Goal: Task Accomplishment & Management: Complete application form

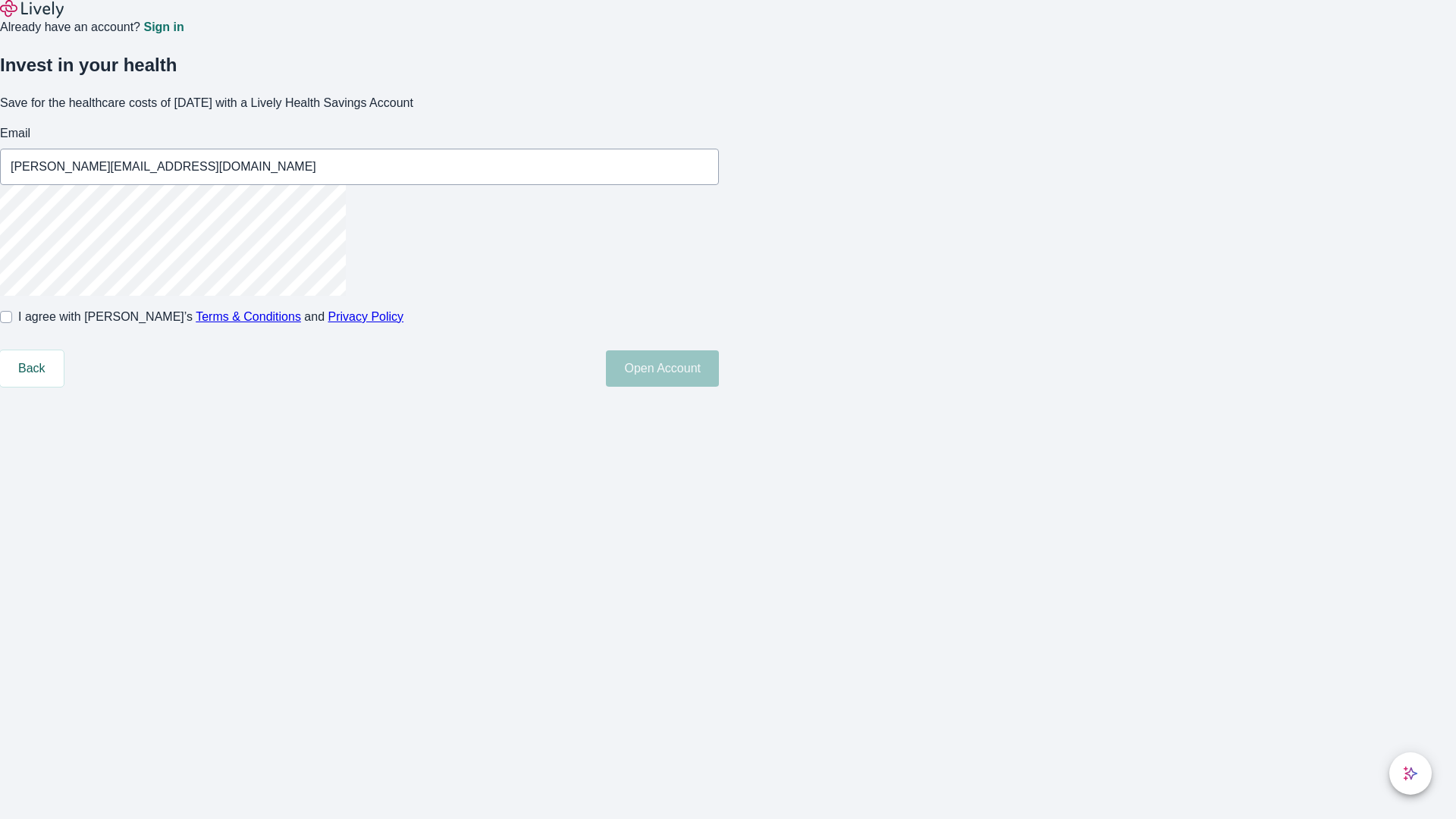
click at [12, 323] on input "I agree with Lively’s Terms & Conditions and Privacy Policy" at bounding box center [6, 317] width 12 height 12
checkbox input "true"
click at [719, 387] on button "Open Account" at bounding box center [662, 368] width 113 height 36
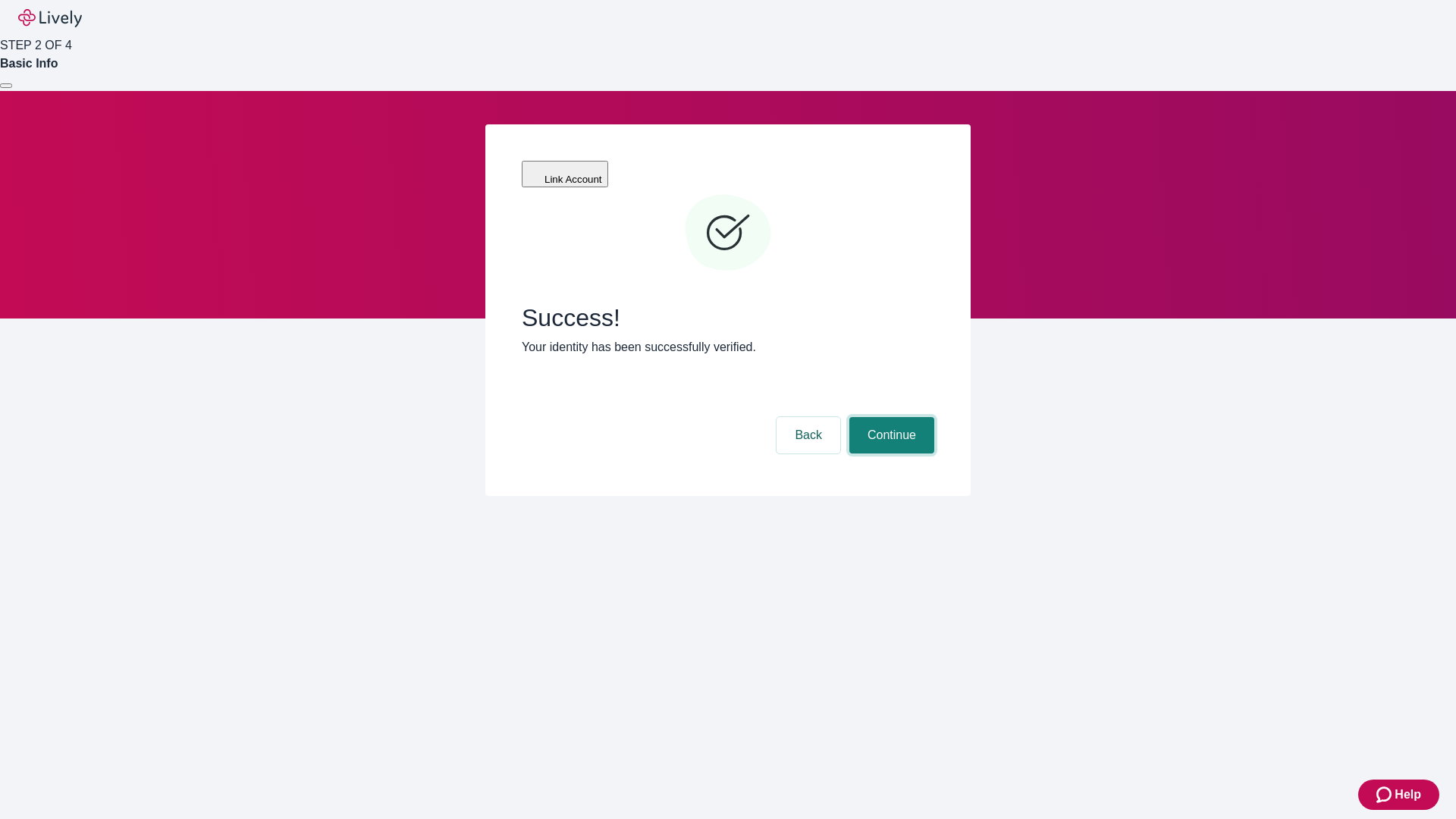
click at [889, 417] on button "Continue" at bounding box center [892, 435] width 85 height 36
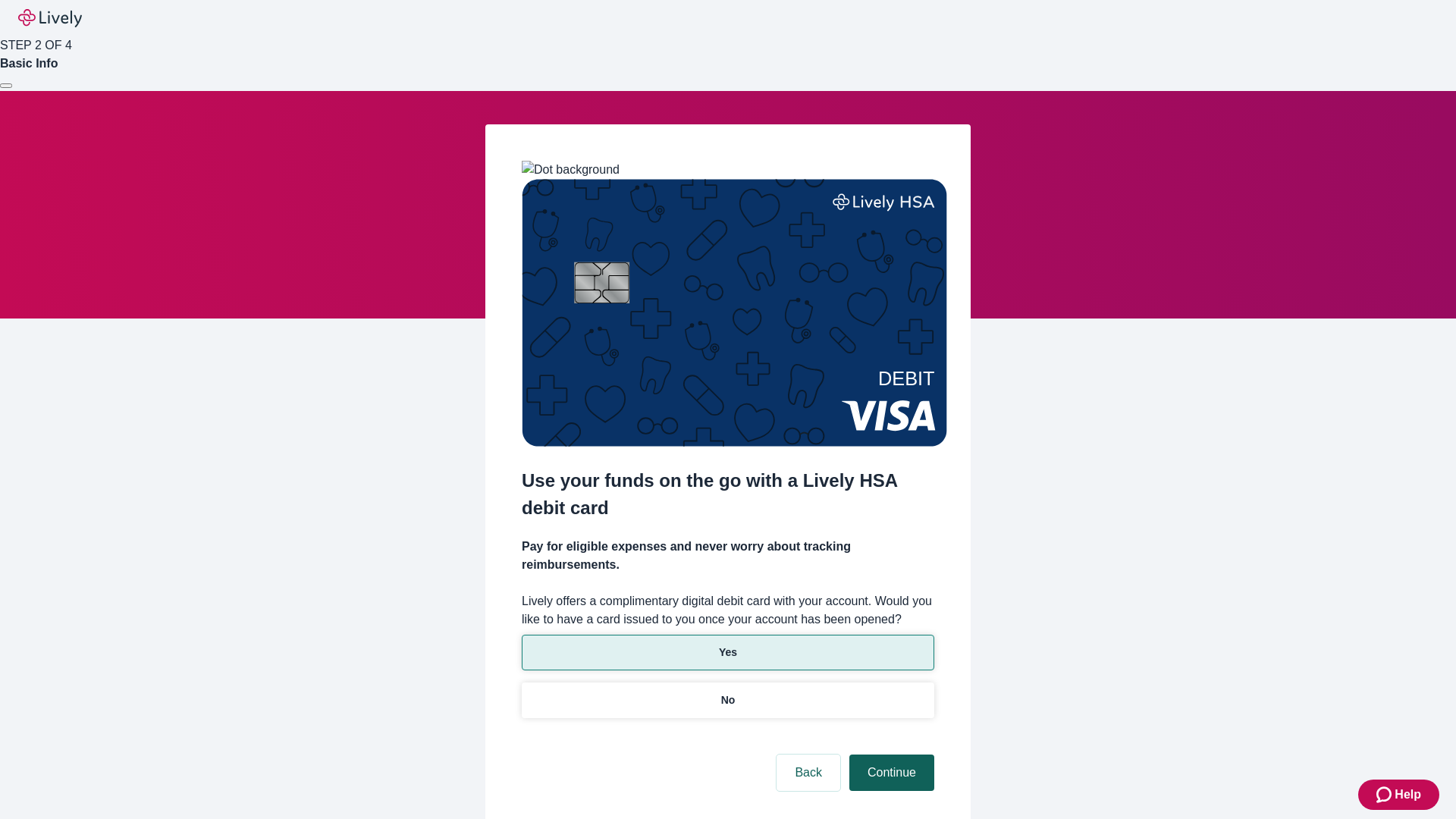
click at [727, 692] on p "No" at bounding box center [728, 700] width 14 height 16
click at [889, 755] on button "Continue" at bounding box center [892, 773] width 85 height 36
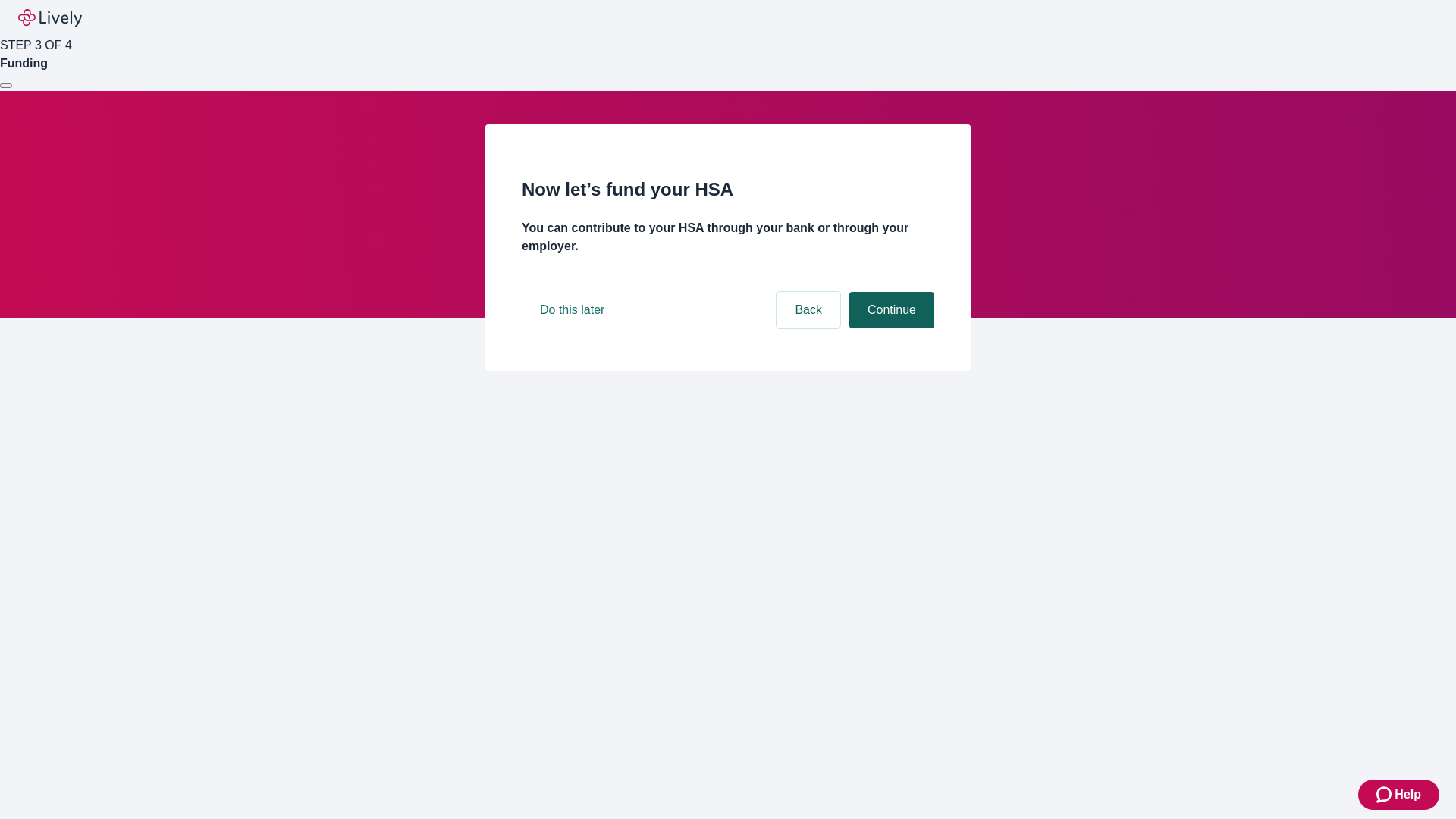
click at [889, 328] on button "Continue" at bounding box center [892, 310] width 85 height 36
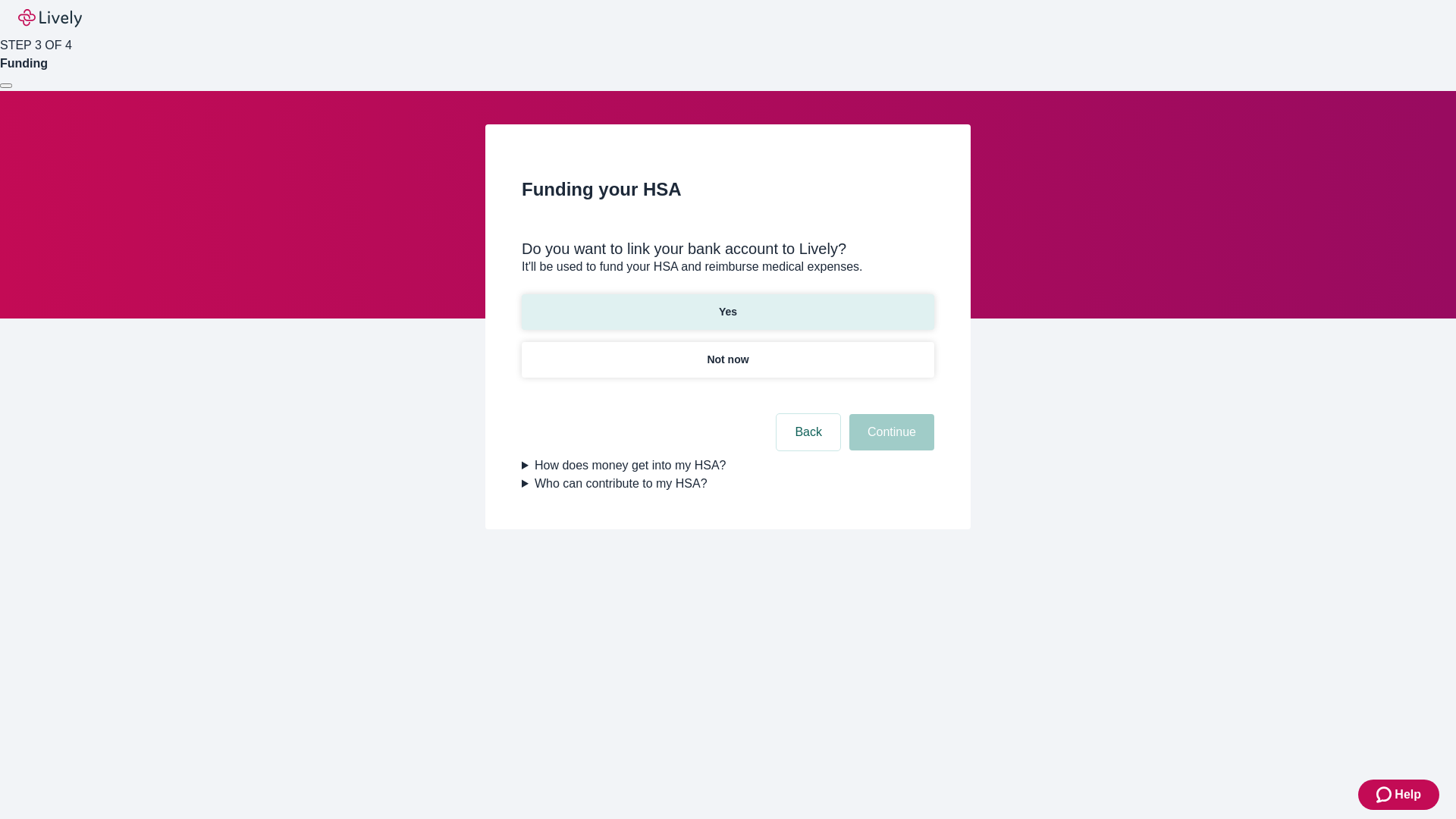
click at [727, 304] on p "Yes" at bounding box center [727, 312] width 18 height 16
click at [889, 414] on button "Continue" at bounding box center [892, 432] width 85 height 36
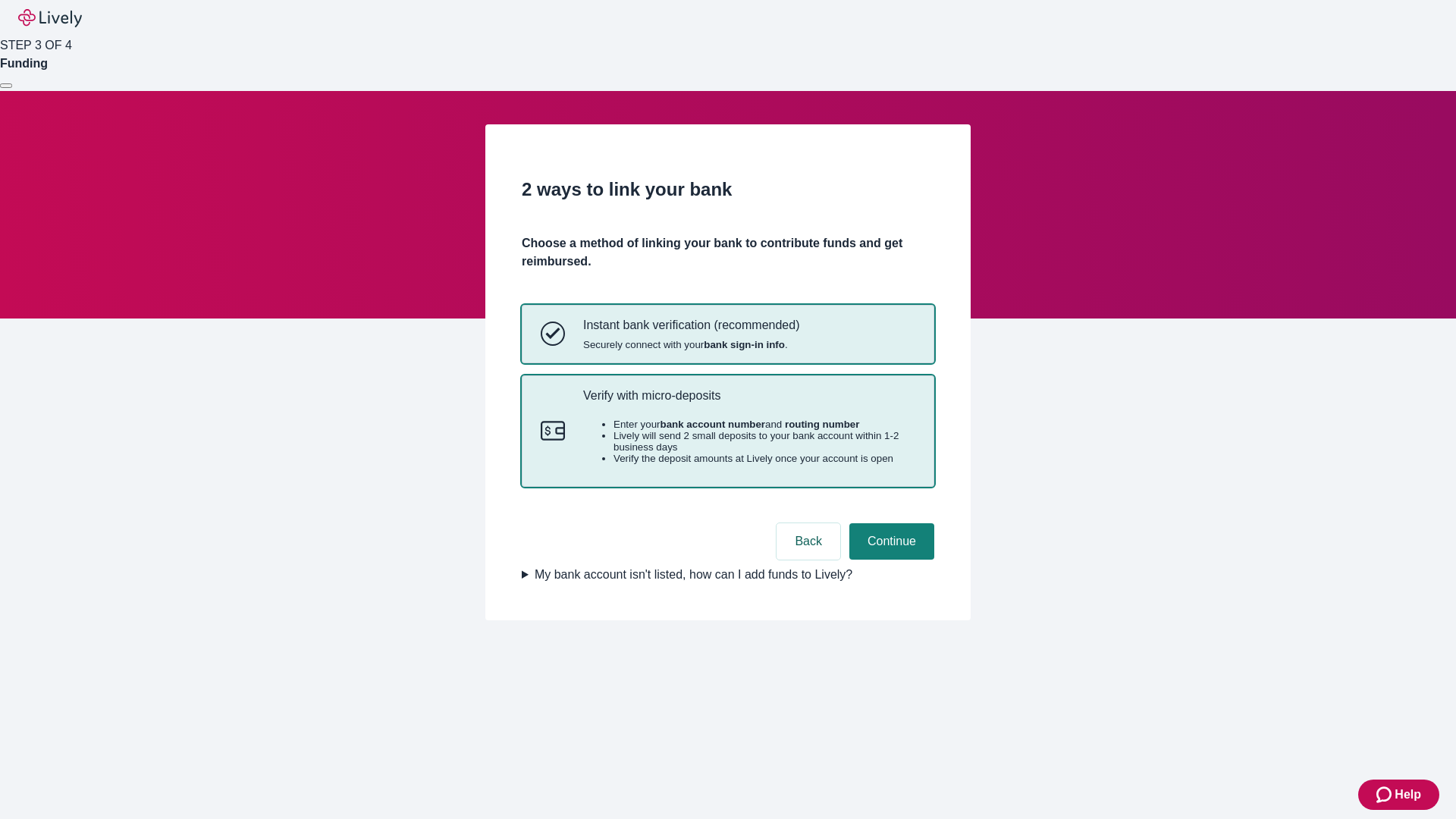
click at [748, 403] on p "Verify with micro-deposits" at bounding box center [749, 394] width 332 height 14
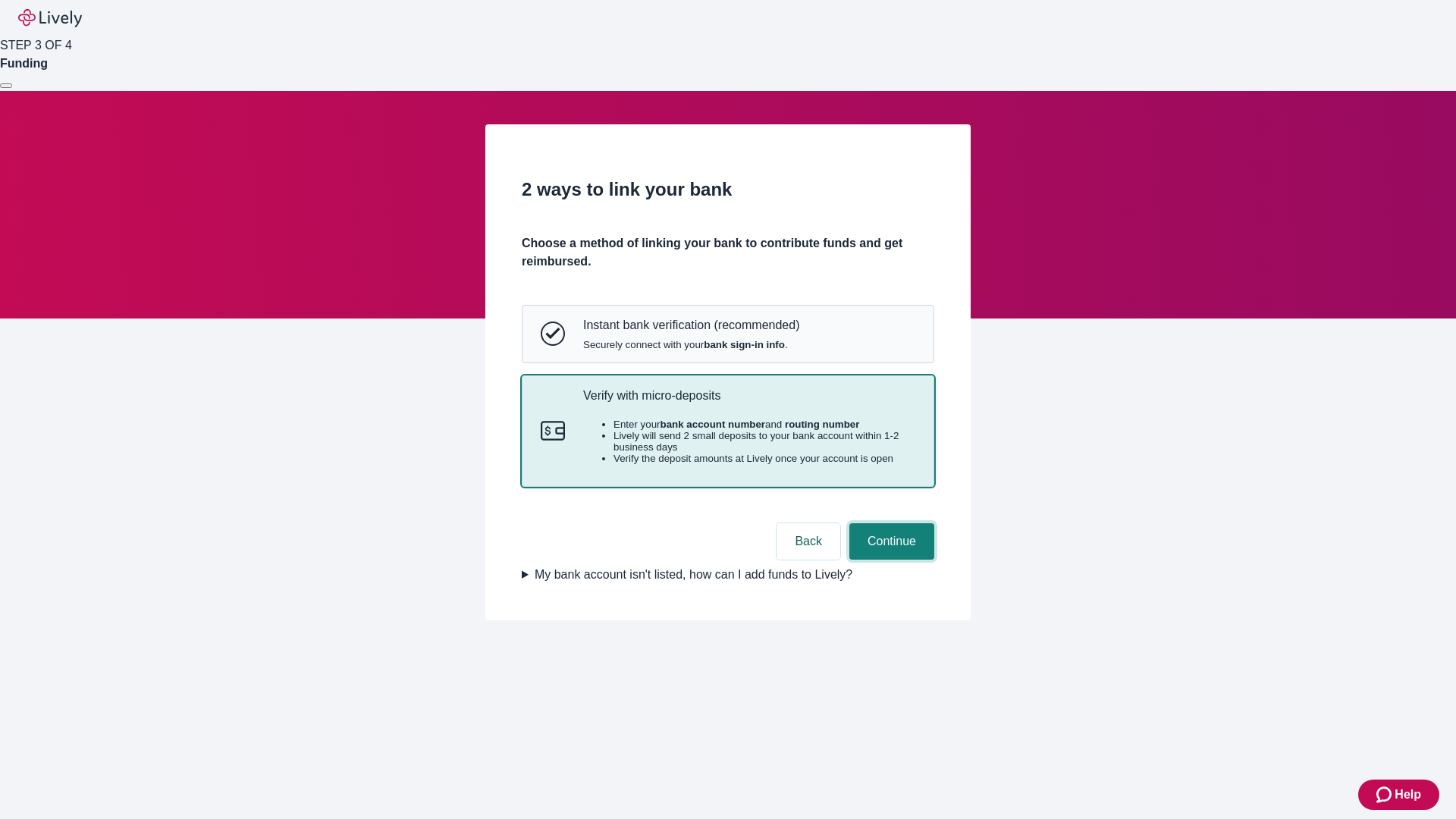
click at [889, 559] on button "Continue" at bounding box center [892, 541] width 85 height 36
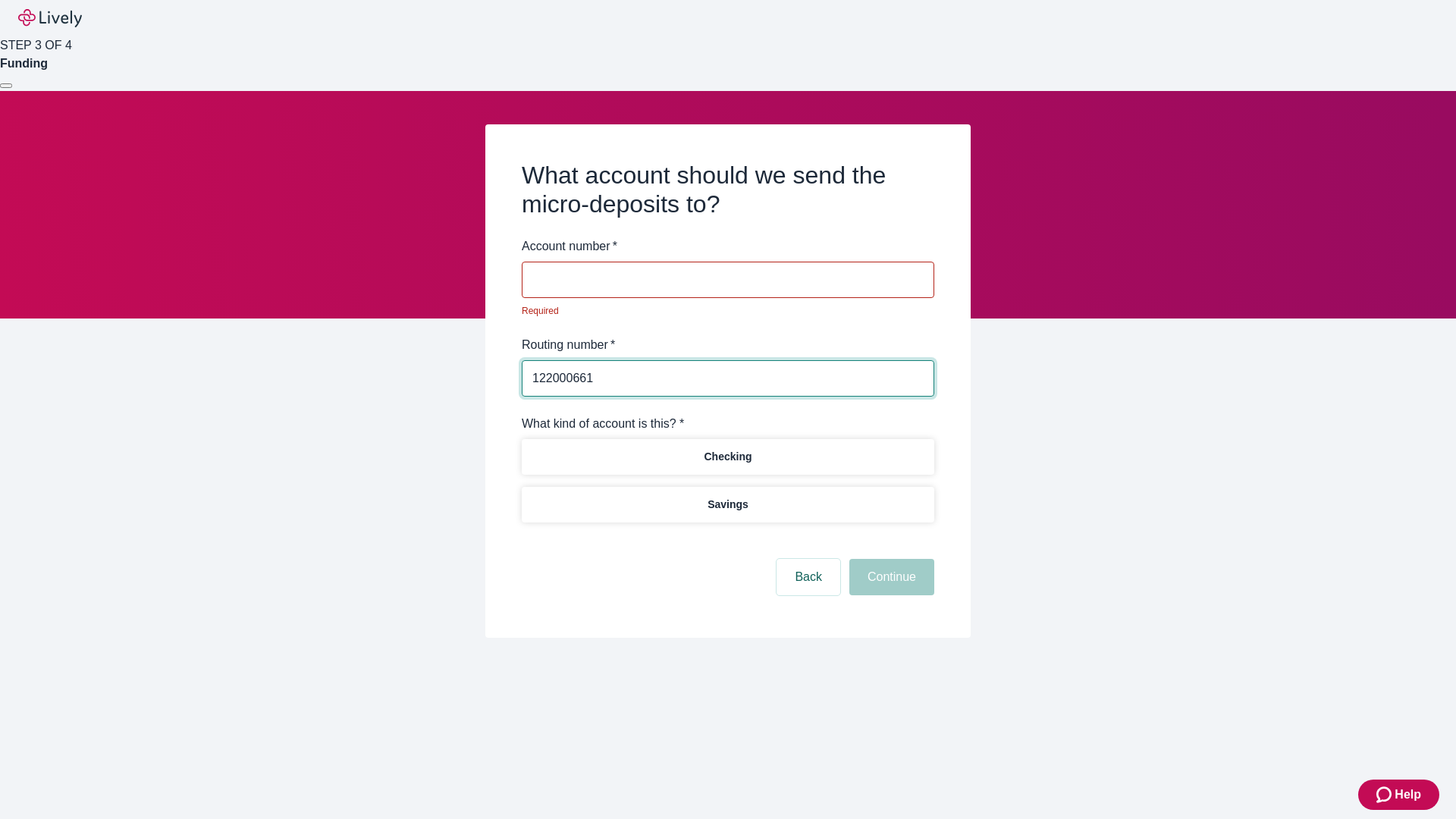
type input "122000661"
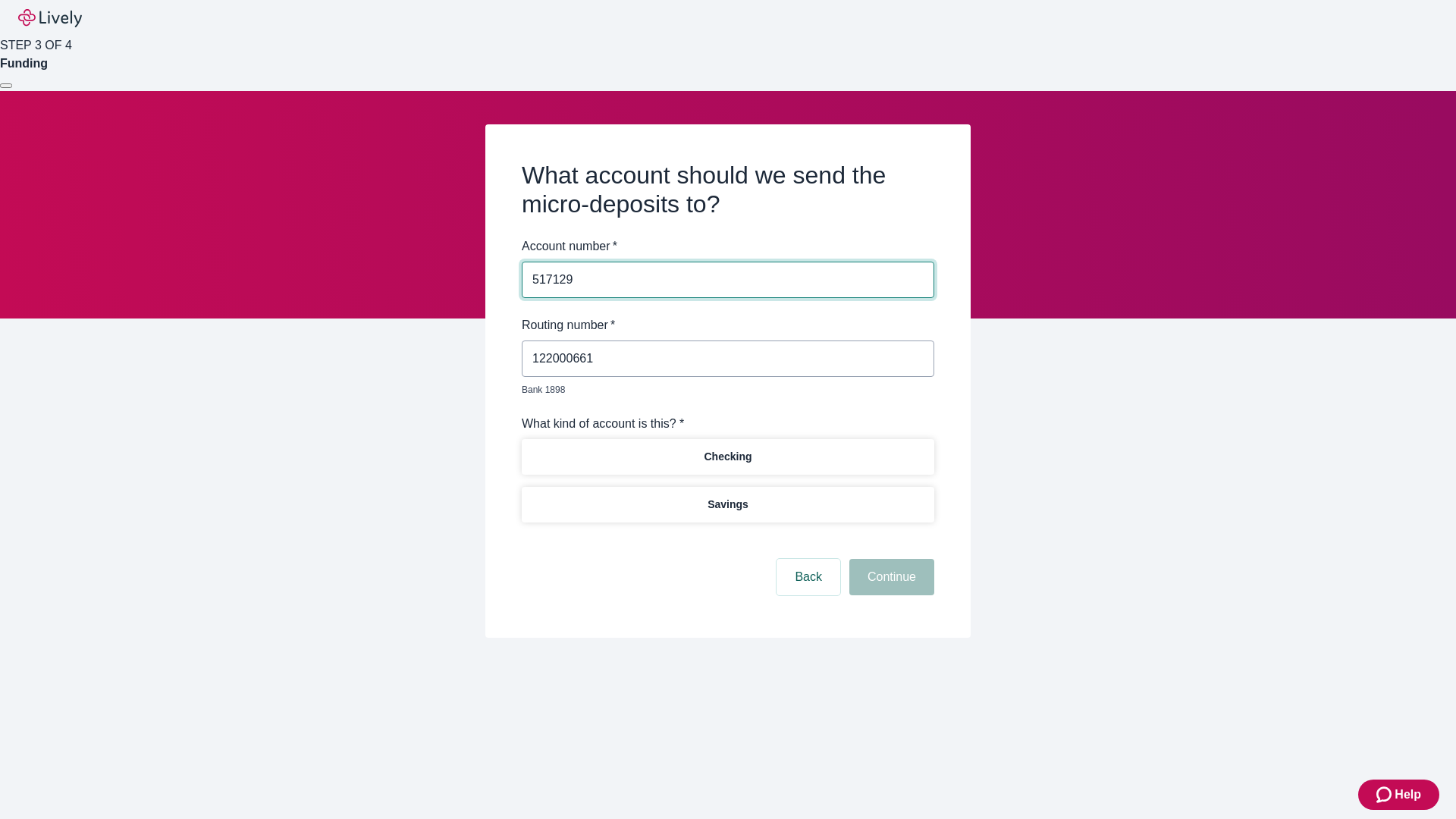
type input "517129"
click at [727, 448] on p "Checking" at bounding box center [727, 456] width 47 height 16
click at [889, 559] on button "Continue" at bounding box center [892, 576] width 85 height 36
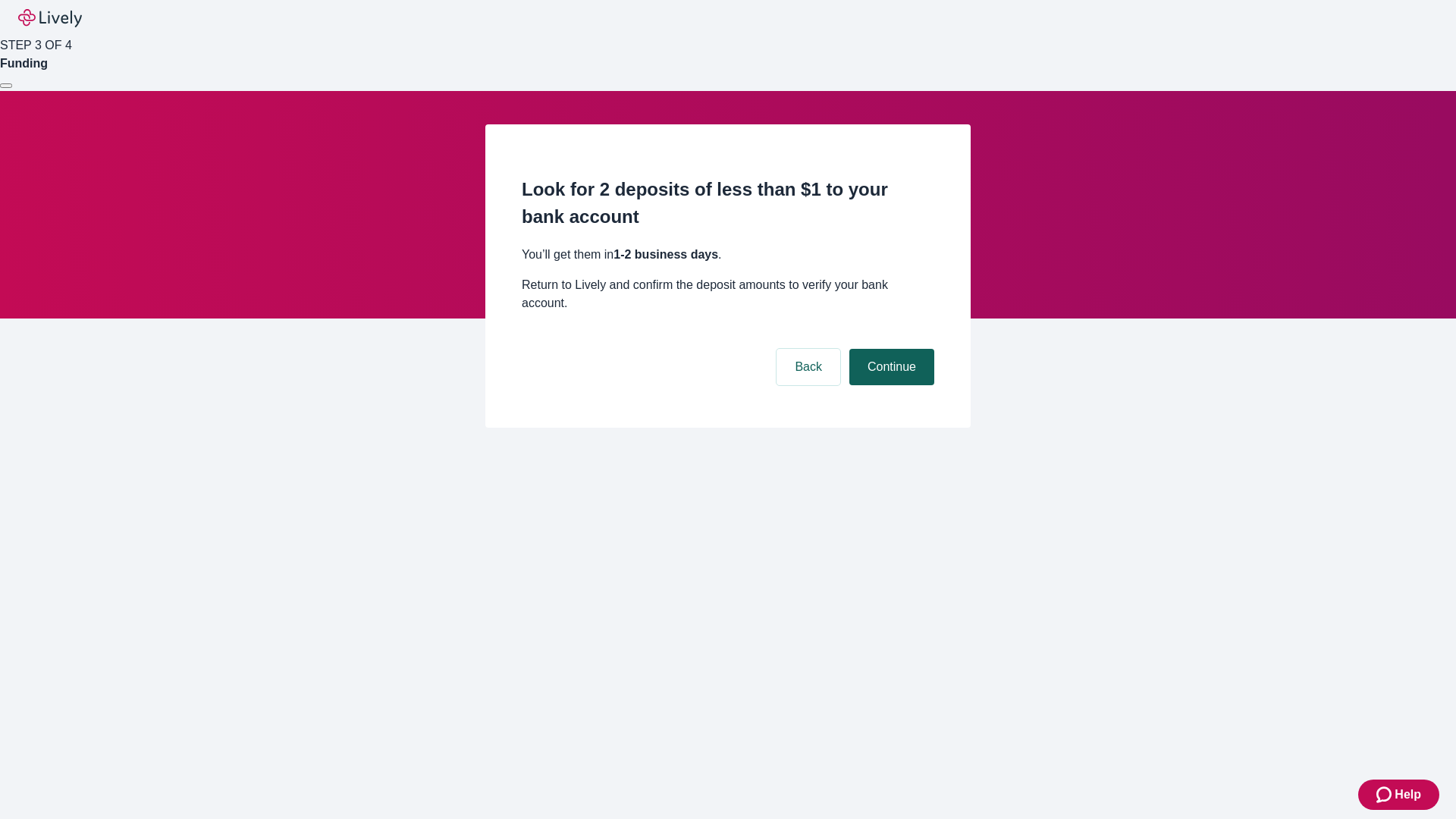
click at [889, 349] on button "Continue" at bounding box center [892, 367] width 85 height 36
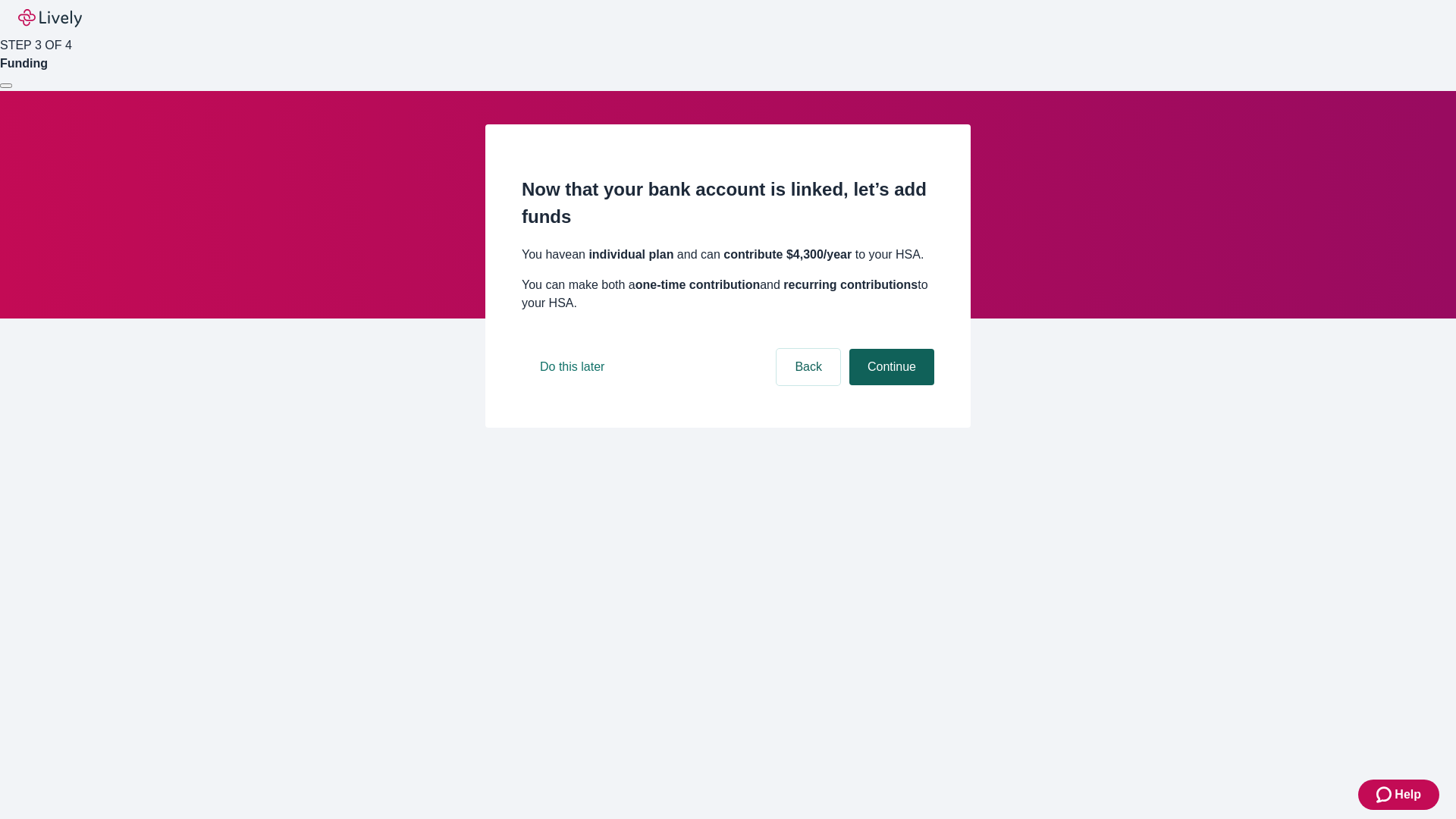
click at [889, 385] on button "Continue" at bounding box center [892, 367] width 85 height 36
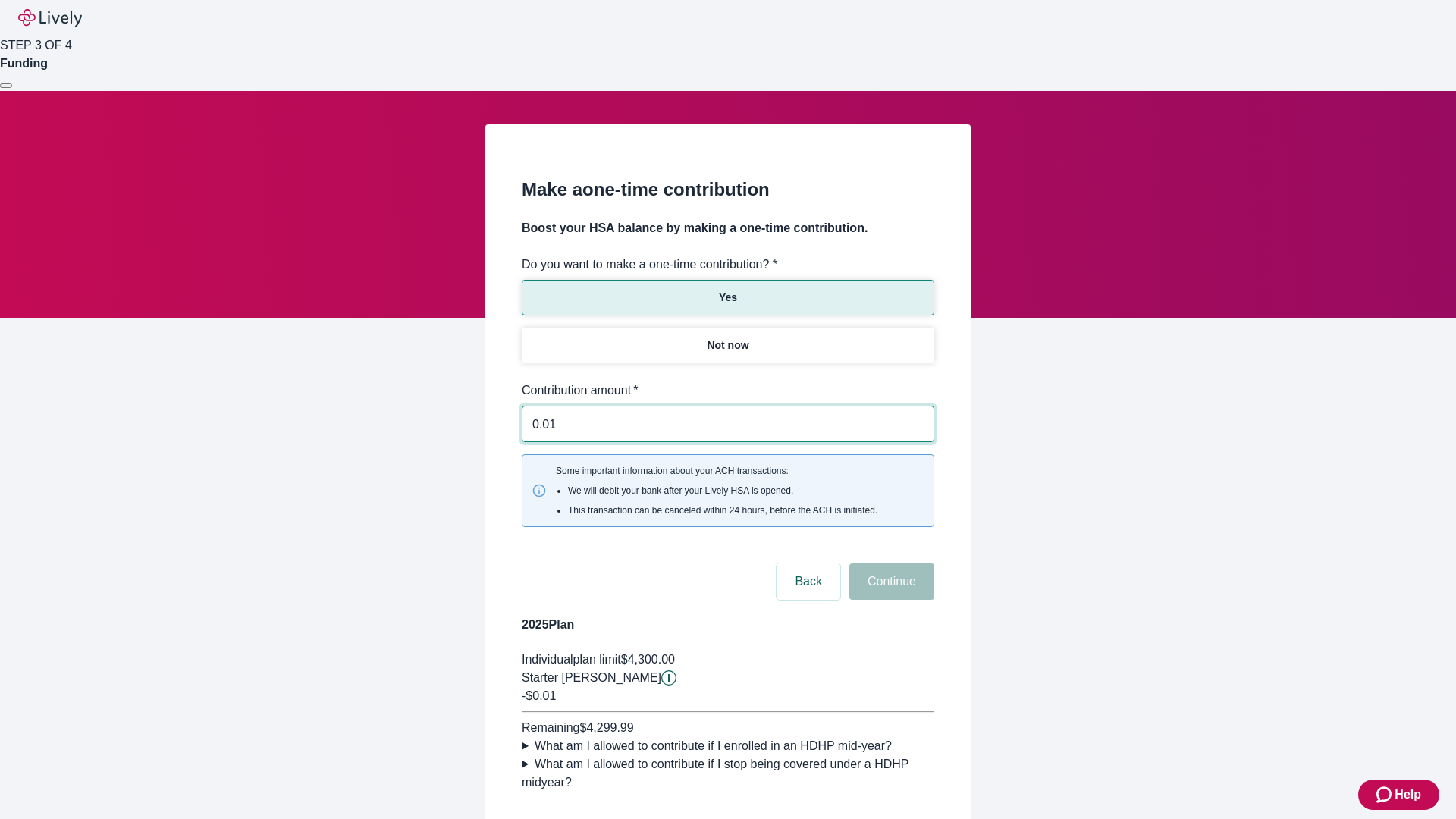
type input "0.01"
click at [889, 563] on button "Continue" at bounding box center [892, 581] width 85 height 36
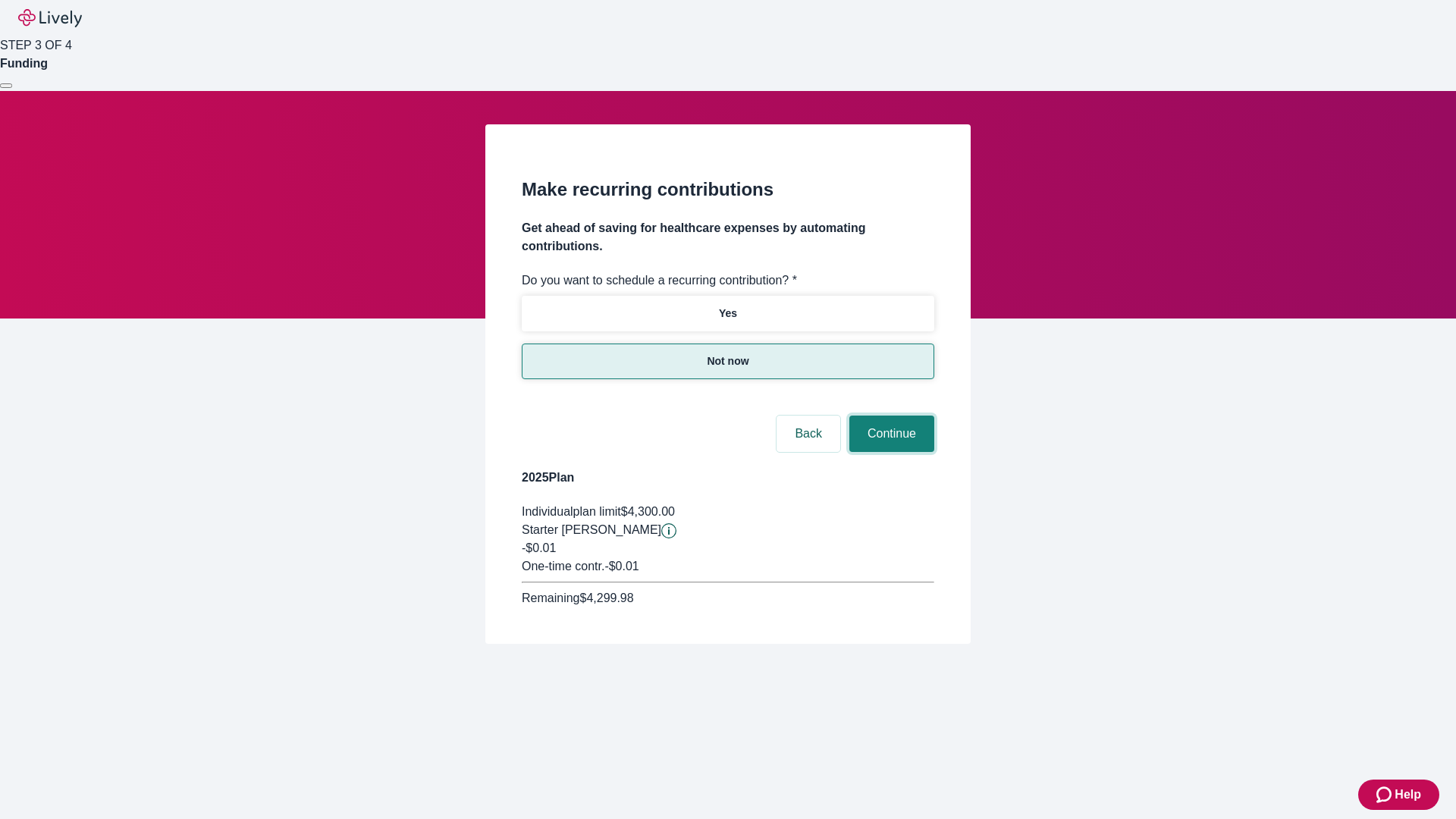
click at [889, 415] on button "Continue" at bounding box center [892, 433] width 85 height 36
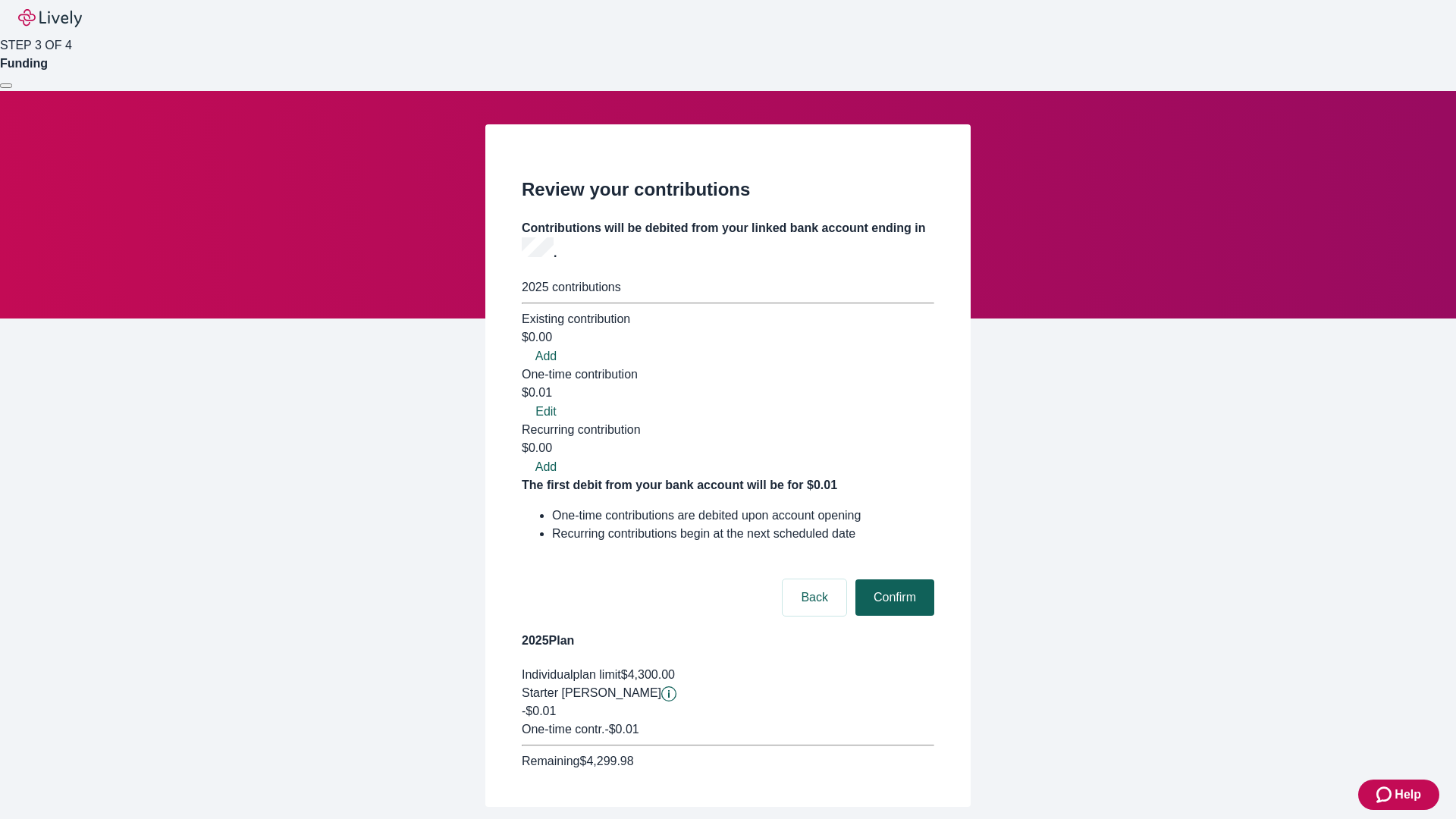
click at [892, 579] on button "Confirm" at bounding box center [894, 597] width 79 height 36
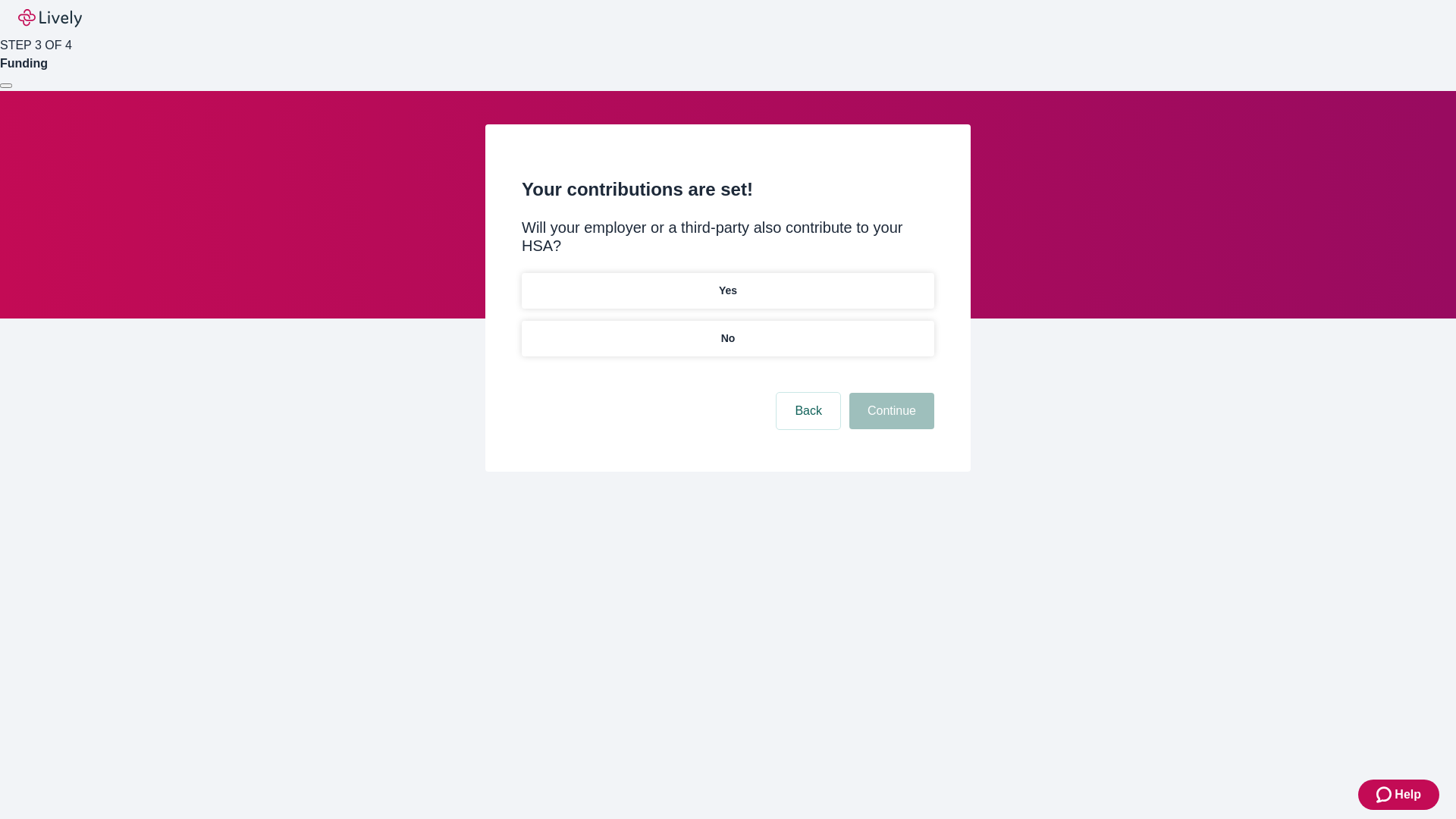
click at [727, 331] on p "No" at bounding box center [728, 338] width 14 height 16
click at [889, 392] on button "Continue" at bounding box center [892, 410] width 85 height 36
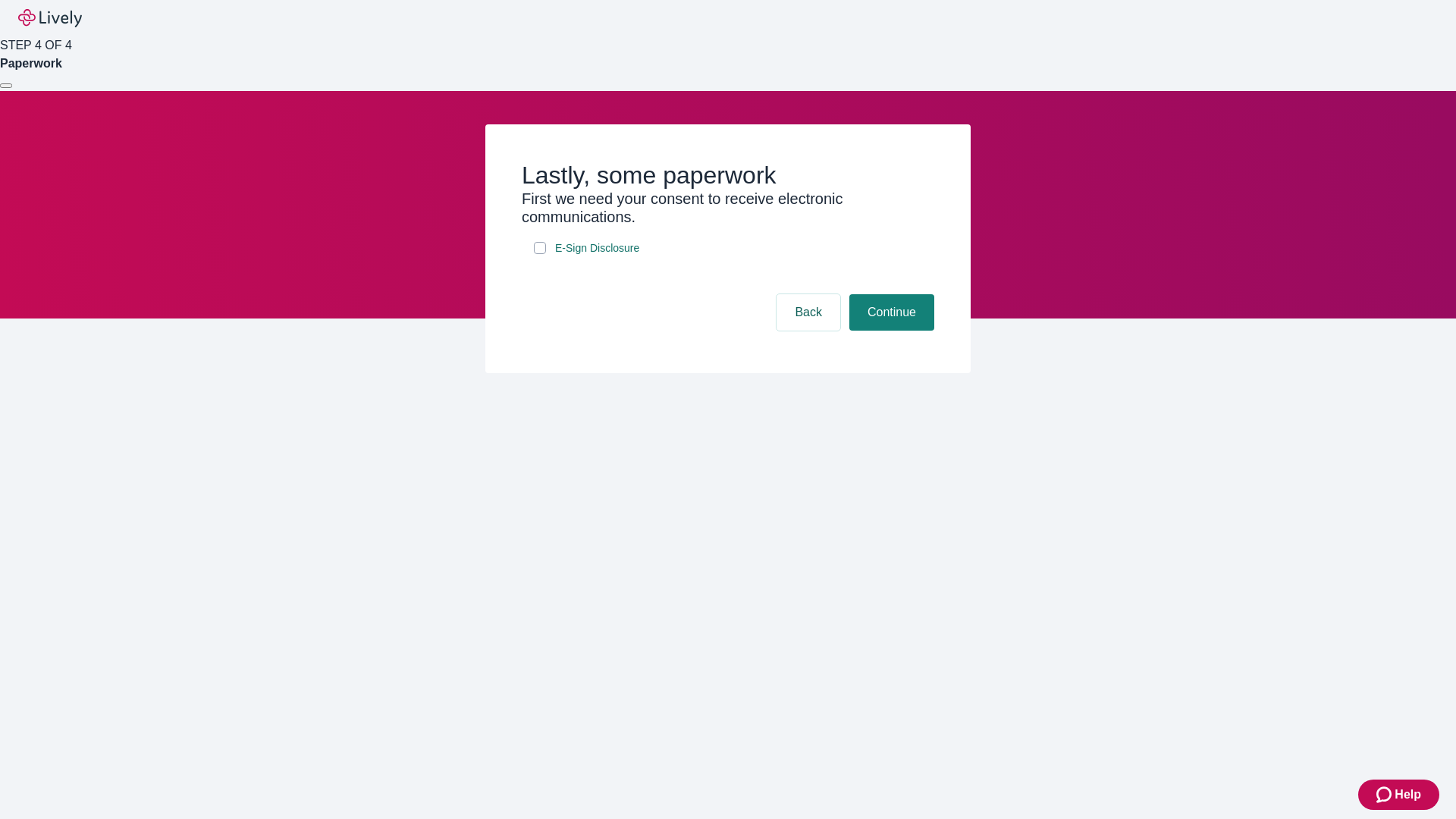
click at [539, 254] on input "E-Sign Disclosure" at bounding box center [539, 247] width 12 height 12
checkbox input "true"
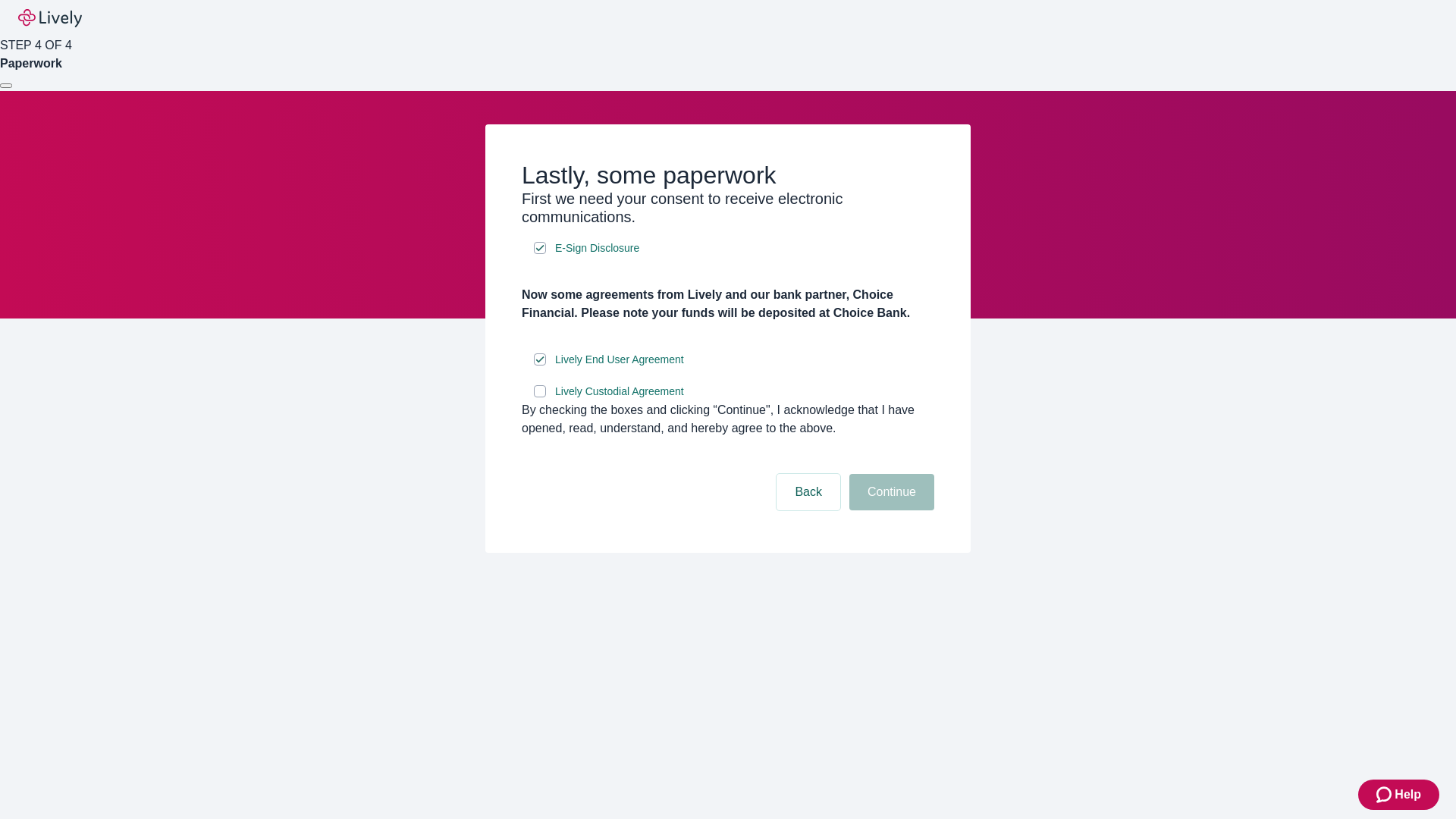
click at [539, 397] on input "Lively Custodial Agreement" at bounding box center [539, 391] width 12 height 12
checkbox input "true"
click at [889, 510] on button "Continue" at bounding box center [892, 492] width 85 height 36
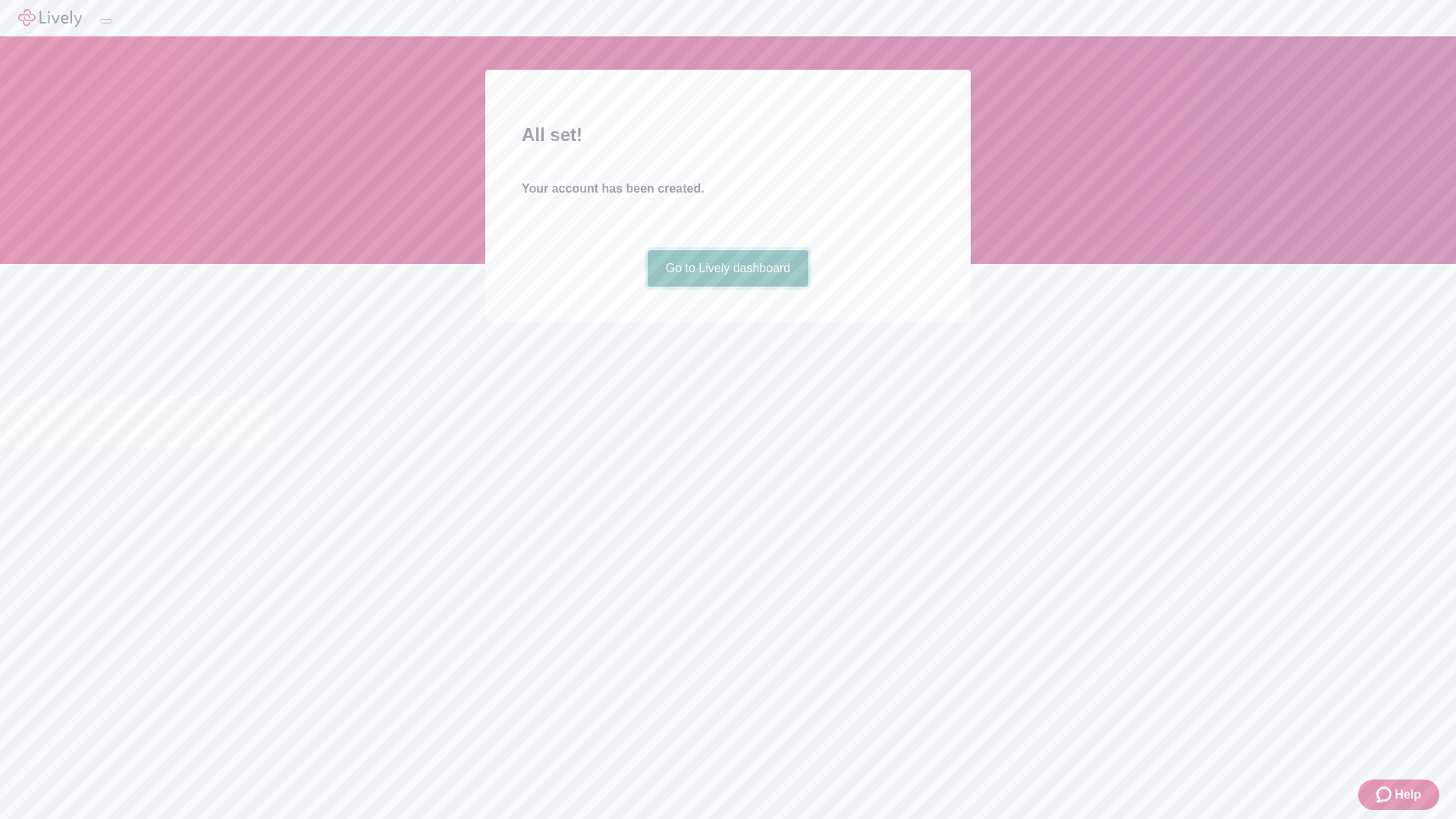
click at [727, 286] on link "Go to Lively dashboard" at bounding box center [728, 268] width 161 height 36
